Goal: Task Accomplishment & Management: Manage account settings

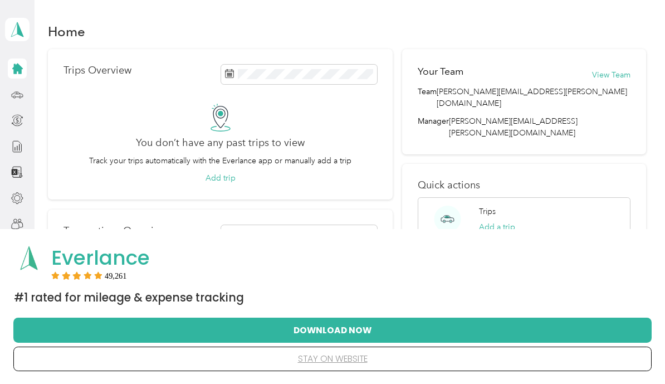
click at [347, 370] on button "stay on website" at bounding box center [332, 358] width 603 height 23
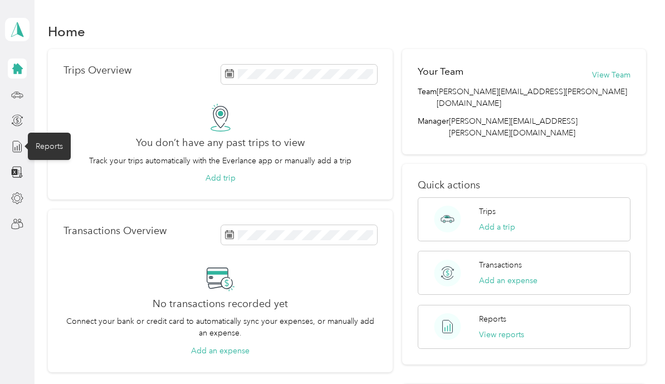
click at [17, 149] on icon at bounding box center [17, 146] width 12 height 12
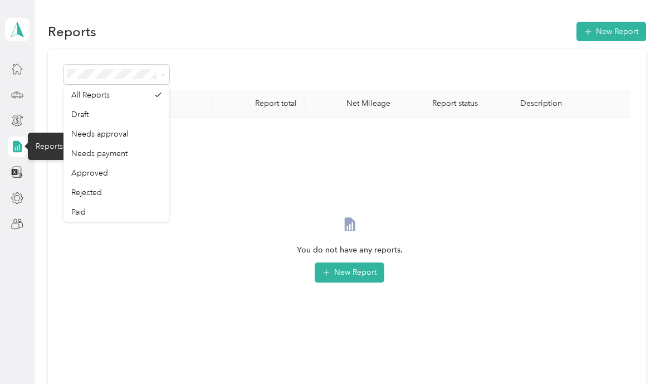
click at [100, 140] on li "Needs approval" at bounding box center [116, 133] width 106 height 19
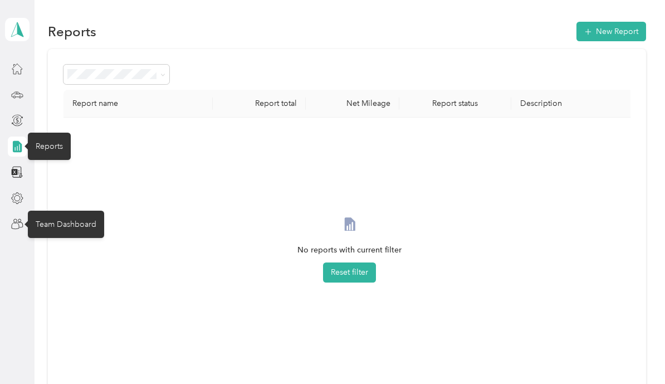
click at [31, 228] on div "Team Dashboard" at bounding box center [66, 223] width 76 height 27
click at [22, 223] on icon at bounding box center [20, 225] width 6 height 6
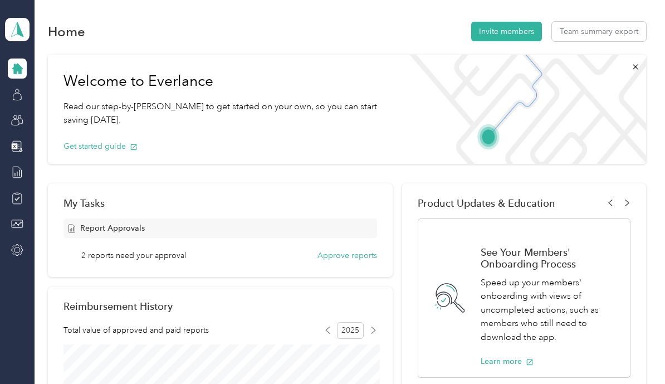
click at [354, 261] on button "Approve reports" at bounding box center [347, 255] width 60 height 12
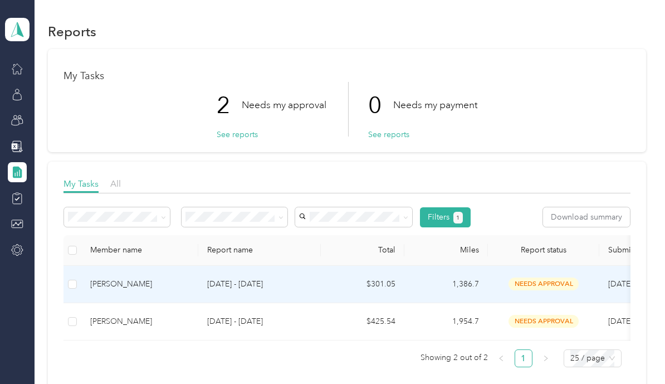
click at [79, 296] on td at bounding box center [72, 284] width 18 height 37
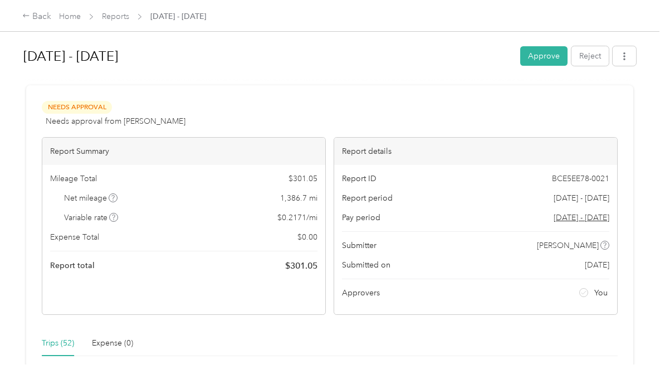
scroll to position [7, 0]
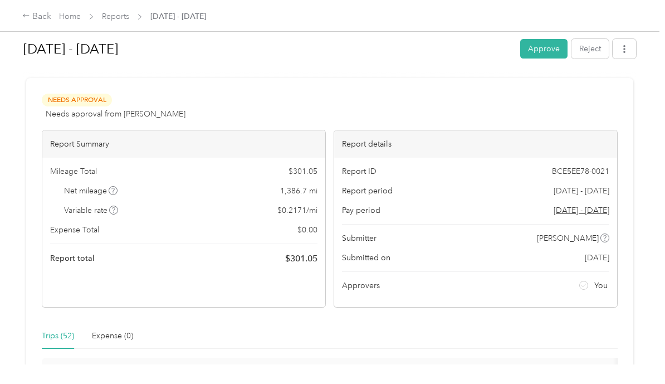
click at [548, 43] on button "Approve" at bounding box center [543, 48] width 47 height 19
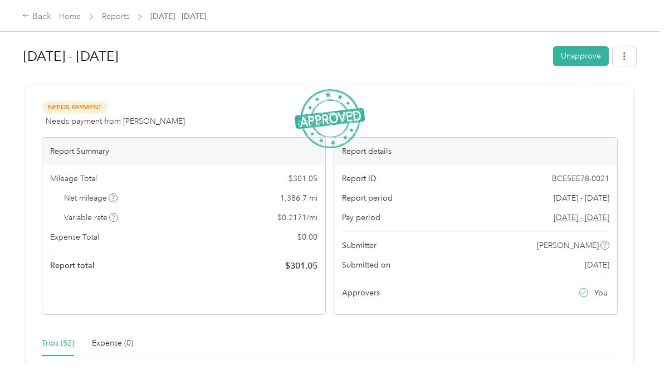
scroll to position [0, 0]
click at [42, 19] on div "Back" at bounding box center [36, 16] width 29 height 13
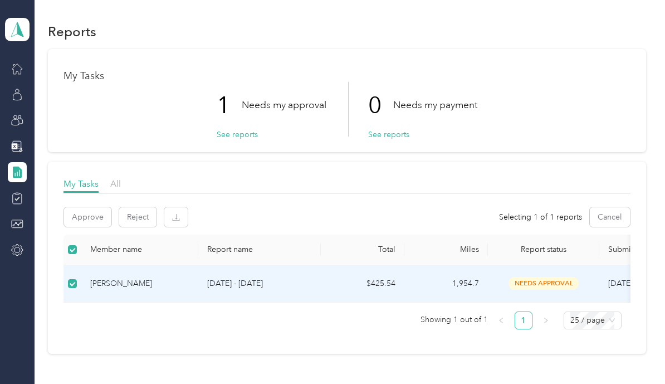
click at [112, 287] on div "[PERSON_NAME]" at bounding box center [139, 283] width 99 height 12
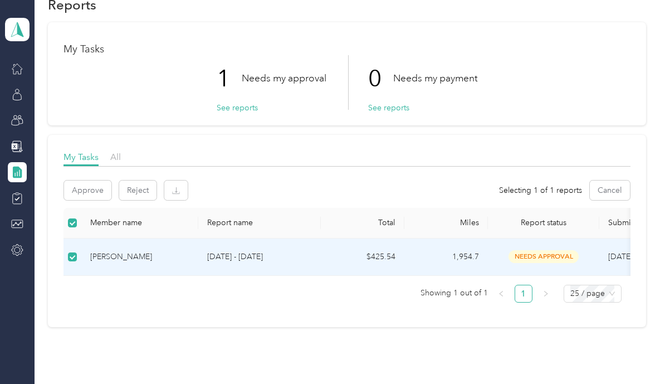
scroll to position [27, 0]
click at [139, 258] on div "[PERSON_NAME]" at bounding box center [139, 256] width 99 height 12
click at [102, 188] on button "Approve" at bounding box center [87, 189] width 47 height 19
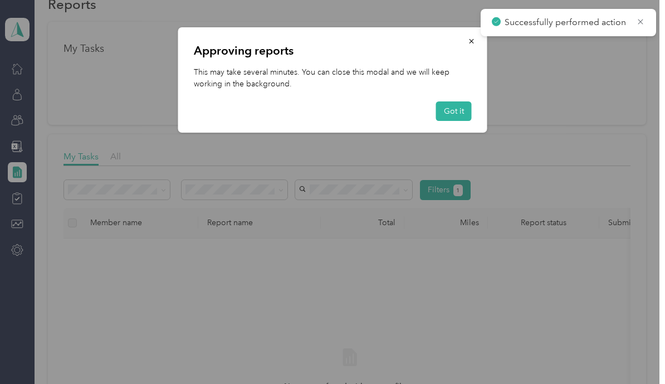
click at [459, 109] on button "Got it" at bounding box center [454, 110] width 36 height 19
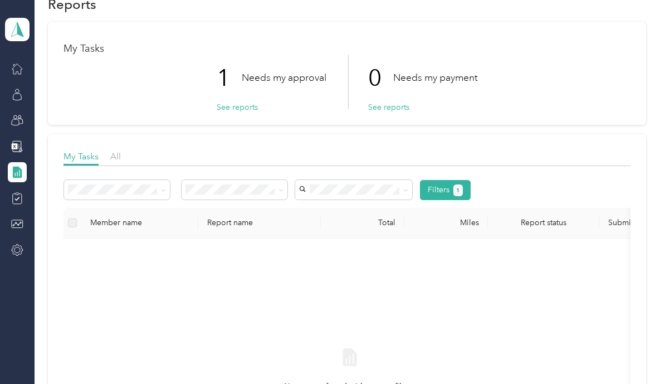
click at [226, 108] on button "See reports" at bounding box center [237, 107] width 41 height 12
click at [227, 104] on button "See reports" at bounding box center [237, 106] width 41 height 12
click at [19, 121] on icon at bounding box center [17, 120] width 12 height 12
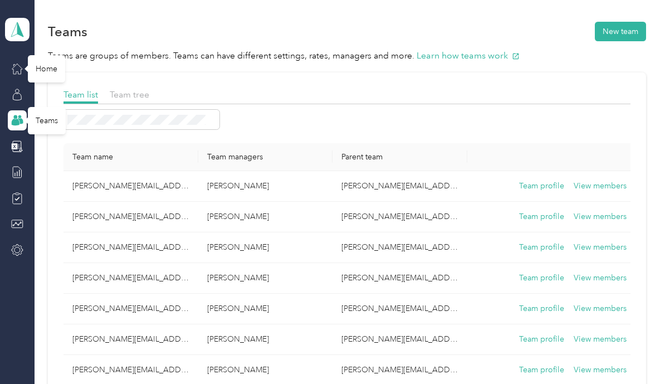
click at [22, 74] on icon at bounding box center [17, 68] width 12 height 12
